Goal: Task Accomplishment & Management: Check status

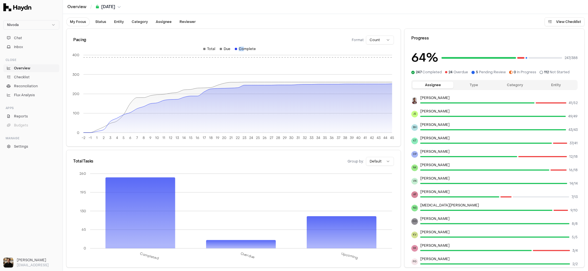
drag, startPoint x: 233, startPoint y: 48, endPoint x: 244, endPoint y: 49, distance: 10.9
click at [244, 49] on div "Total Due Complete" at bounding box center [230, 51] width 326 height 8
click at [375, 39] on html "Nivoda Chat Inbox Close Overview Checklist Reconciliation Flux Analysis Apps Re…" at bounding box center [294, 135] width 588 height 271
click at [476, 85] on button "Type" at bounding box center [474, 85] width 41 height 7
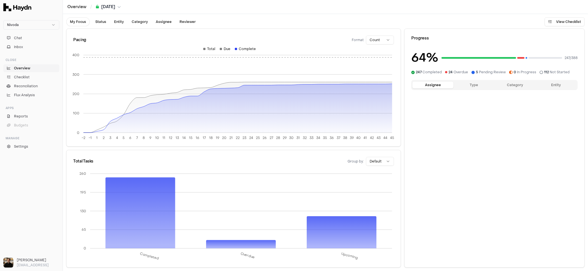
drag, startPoint x: 443, startPoint y: 88, endPoint x: 457, endPoint y: 86, distance: 13.8
click at [443, 88] on button "Assignee" at bounding box center [433, 85] width 41 height 7
click at [510, 85] on button "Category" at bounding box center [515, 85] width 41 height 7
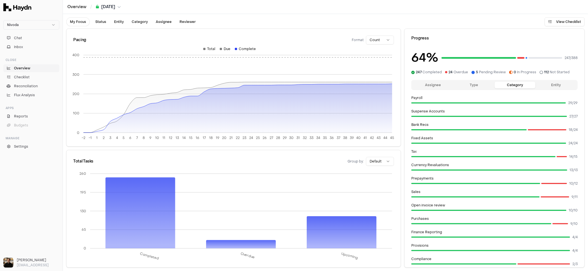
click at [547, 83] on button "Entity" at bounding box center [556, 85] width 41 height 7
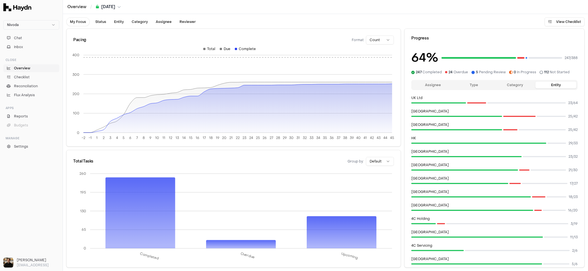
click at [474, 83] on button "Type" at bounding box center [474, 85] width 41 height 7
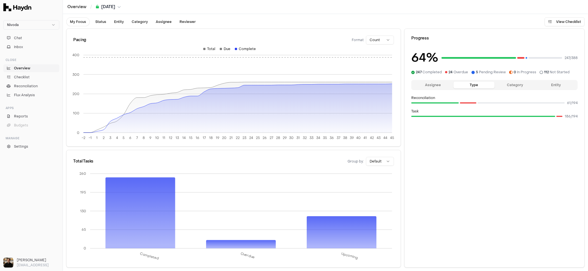
click at [433, 89] on div "Assignee Type Category Entity" at bounding box center [494, 85] width 166 height 10
click at [435, 86] on button "Assignee" at bounding box center [433, 85] width 41 height 7
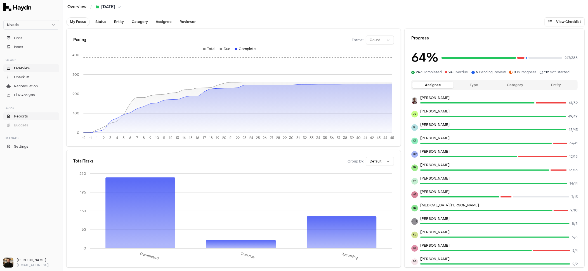
click at [22, 118] on span "Reports" at bounding box center [21, 116] width 14 height 5
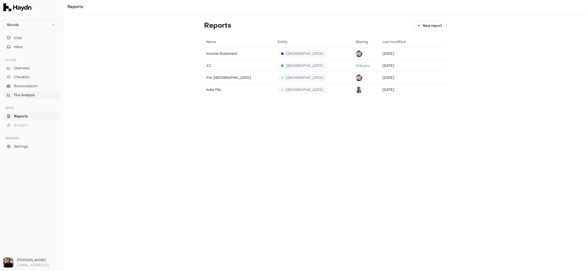
click at [27, 94] on span "Flux Analysis" at bounding box center [24, 95] width 21 height 5
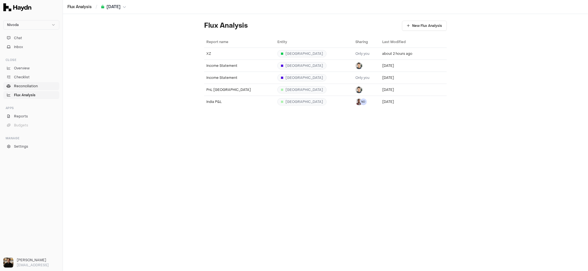
click at [28, 88] on span "Reconciliation" at bounding box center [26, 86] width 24 height 5
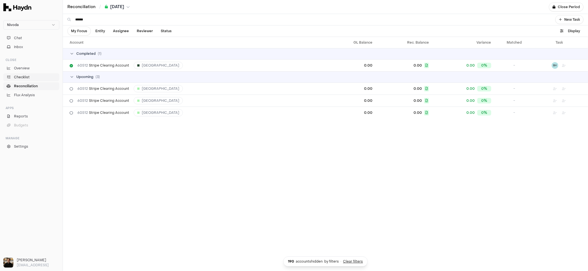
click at [29, 77] on span "Checklist" at bounding box center [22, 77] width 16 height 5
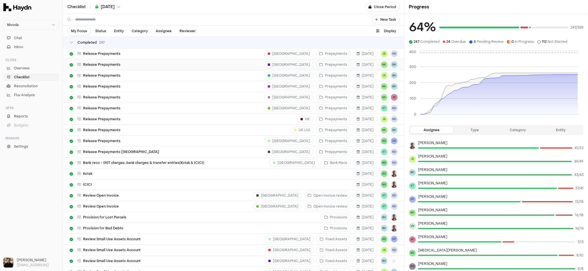
click at [146, 62] on div "Release Prepayments [GEOGRAPHIC_DATA] Prepayments [DATE] NK BH" at bounding box center [234, 64] width 328 height 11
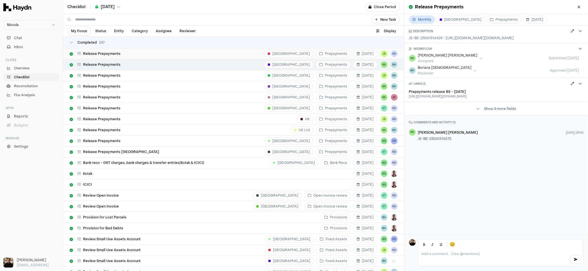
click at [130, 54] on div "Release Prepayments [GEOGRAPHIC_DATA] Prepayments [DATE] JS ND" at bounding box center [234, 53] width 328 height 11
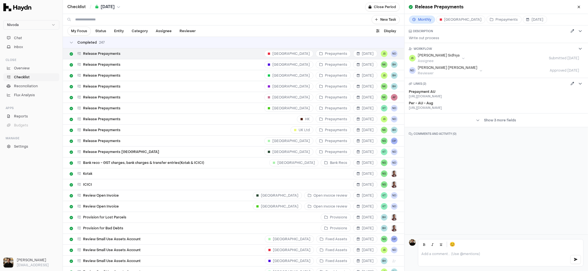
click at [120, 45] on td "Completed 247" at bounding box center [233, 42] width 341 height 11
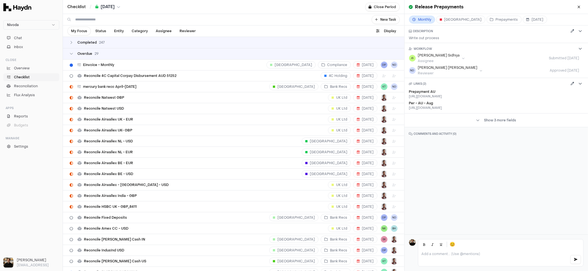
click at [117, 52] on div "Overdue 29" at bounding box center [234, 53] width 328 height 4
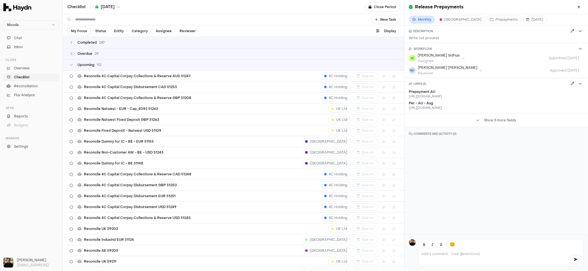
click at [118, 65] on div "Upcoming 112" at bounding box center [234, 65] width 328 height 4
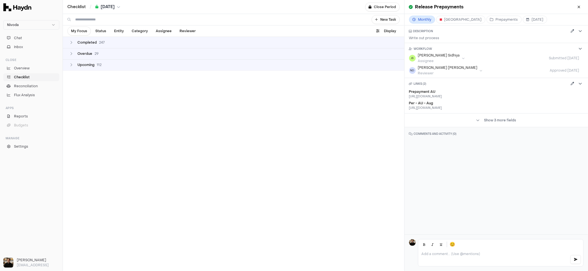
click at [118, 65] on div "Upcoming 112" at bounding box center [234, 65] width 328 height 4
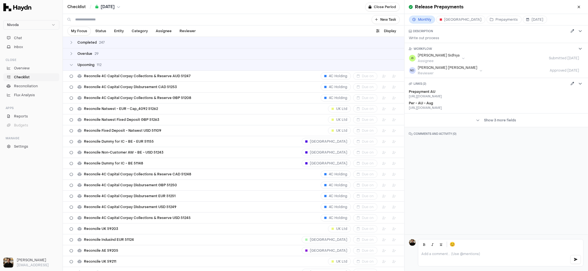
click at [118, 65] on div "Upcoming 112" at bounding box center [234, 65] width 328 height 4
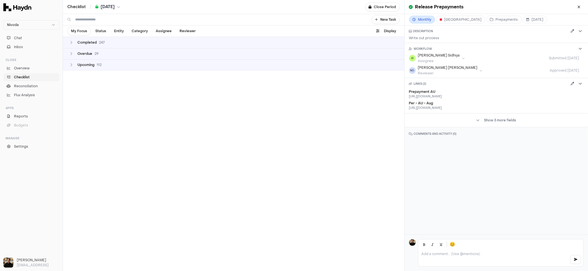
click at [117, 56] on td "Overdue 29" at bounding box center [233, 53] width 341 height 11
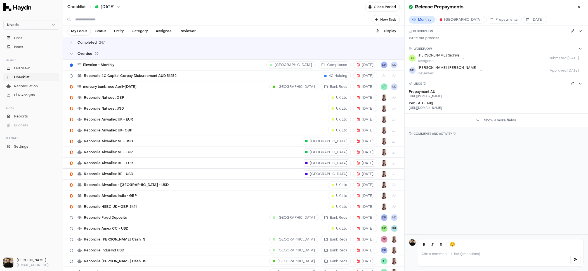
click at [117, 55] on div "Overdue 29" at bounding box center [234, 53] width 328 height 4
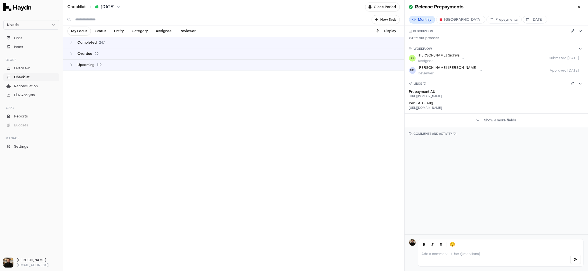
click at [118, 39] on td "Completed 247" at bounding box center [233, 42] width 341 height 11
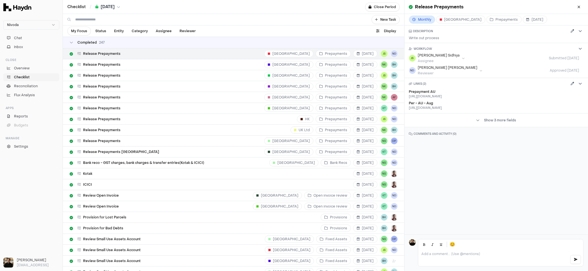
click at [117, 42] on div "Completed 247" at bounding box center [234, 42] width 328 height 4
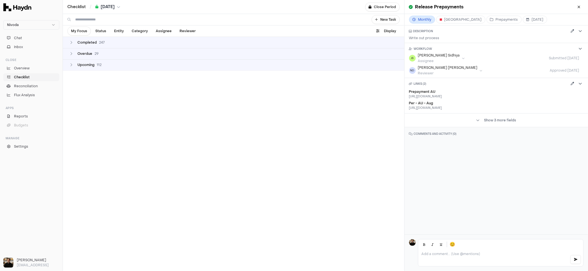
drag, startPoint x: 204, startPoint y: 50, endPoint x: 201, endPoint y: 49, distance: 4.3
click at [204, 50] on td "Overdue 29" at bounding box center [233, 53] width 341 height 11
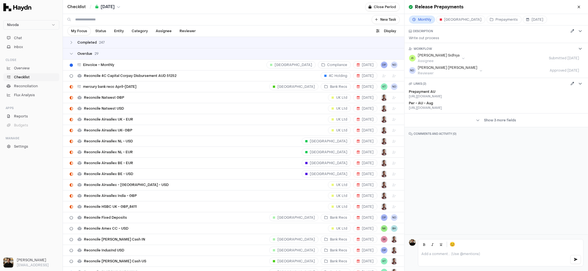
click at [201, 52] on div "Overdue 29" at bounding box center [234, 53] width 328 height 4
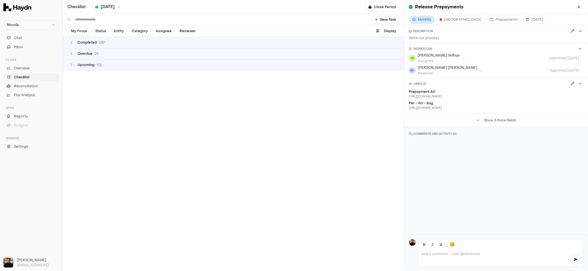
click at [198, 44] on div "Completed 247" at bounding box center [234, 42] width 328 height 4
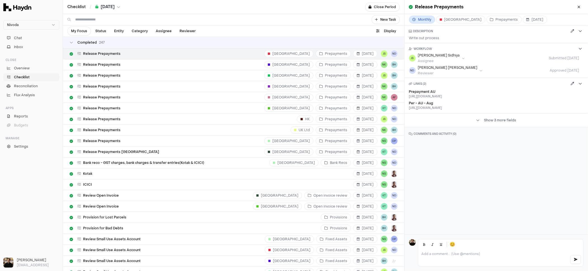
click at [199, 40] on td "Completed 247" at bounding box center [233, 42] width 341 height 11
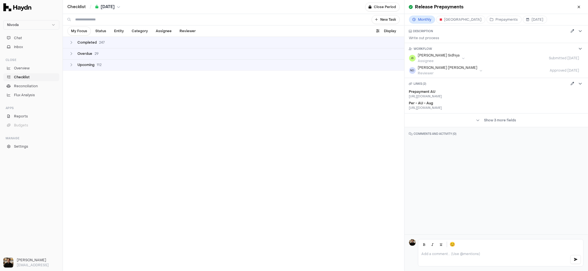
click at [199, 40] on div "Completed 247" at bounding box center [234, 42] width 328 height 4
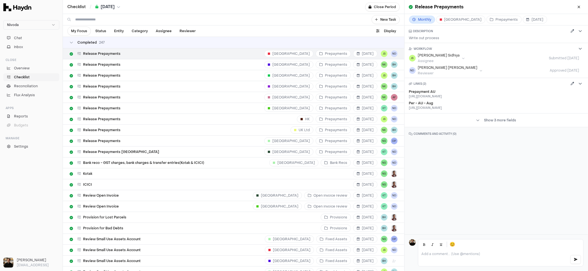
click at [199, 40] on div "Completed 247" at bounding box center [234, 42] width 328 height 4
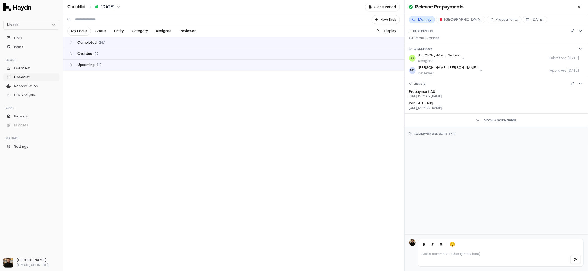
click at [104, 55] on div "Overdue 29" at bounding box center [234, 53] width 328 height 4
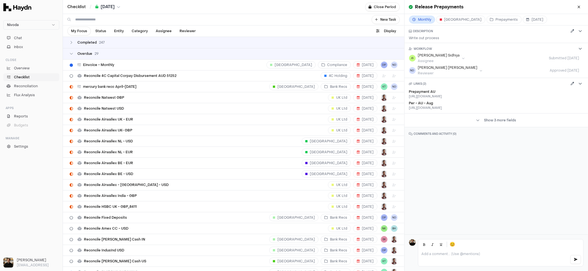
click at [105, 53] on div "Overdue 29" at bounding box center [234, 53] width 328 height 4
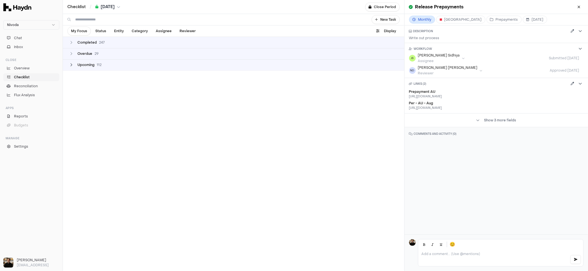
click at [95, 63] on div "Upcoming 112" at bounding box center [89, 65] width 24 height 4
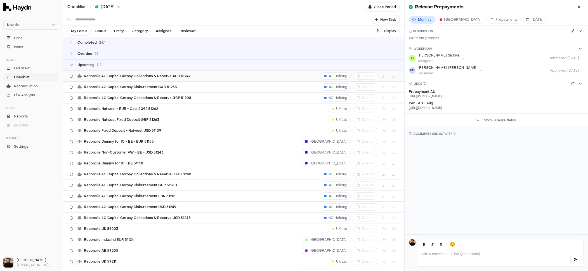
click at [101, 75] on span "Reconcile 4C Capital Corpay Collections & Reserve AUD 51247" at bounding box center [137, 76] width 107 height 4
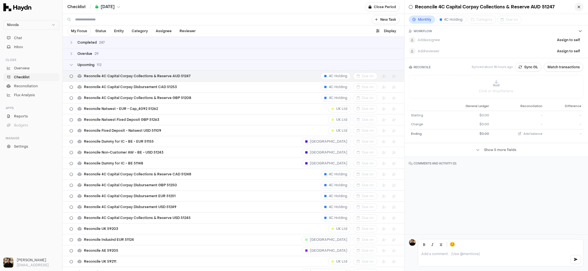
click at [579, 8] on icon "button" at bounding box center [579, 7] width 3 height 4
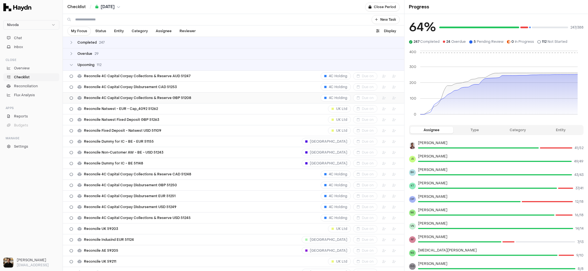
click at [109, 100] on div "Reconcile 4C Capital Corpay Collections & Reserve GBP 51208 4C Holding Due on" at bounding box center [234, 98] width 328 height 11
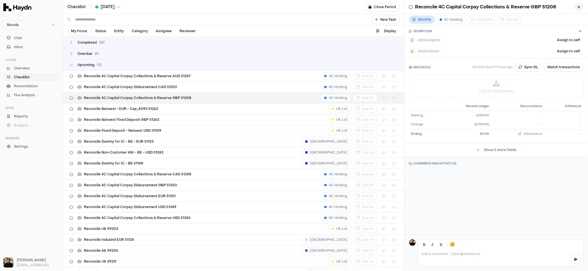
click at [581, 7] on button "button" at bounding box center [579, 7] width 9 height 9
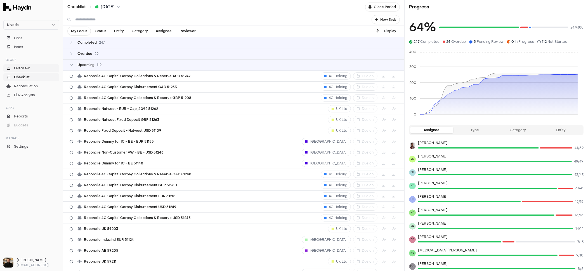
click at [22, 69] on span "Overview" at bounding box center [22, 68] width 16 height 5
